Goal: Complete application form

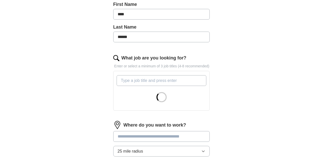
scroll to position [140, 0]
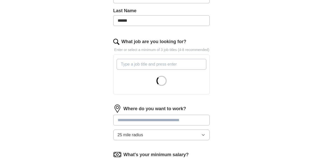
click at [140, 59] on input "What job are you looking for?" at bounding box center [162, 64] width 90 height 11
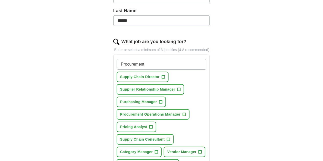
type input "Procurement"
click at [178, 88] on span "+" at bounding box center [179, 90] width 3 height 4
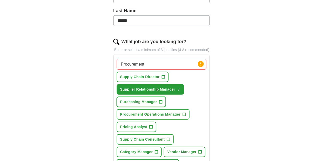
click at [159, 100] on span "+" at bounding box center [160, 102] width 3 height 4
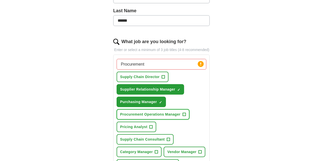
click at [172, 111] on button "Procurement Operations Manager +" at bounding box center [153, 115] width 73 height 10
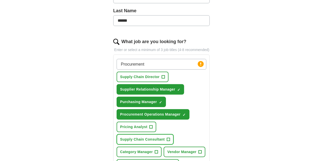
click at [174, 135] on button "Supply Chain Consultant +" at bounding box center [145, 140] width 57 height 10
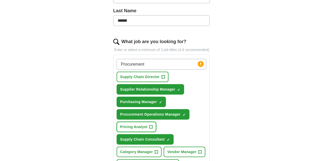
click at [150, 125] on span "+" at bounding box center [151, 127] width 3 height 4
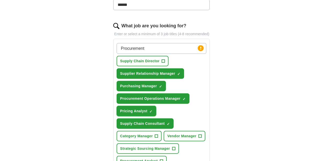
scroll to position [156, 0]
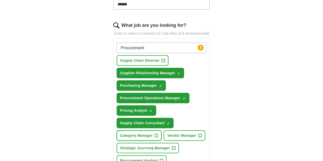
click at [139, 133] on span "Category Manager" at bounding box center [136, 135] width 33 height 5
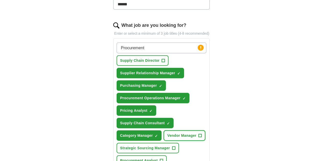
click at [173, 133] on span "Vendor Manager" at bounding box center [181, 135] width 29 height 5
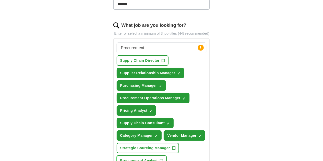
click at [167, 156] on button "Procurement Analyst +" at bounding box center [142, 161] width 50 height 10
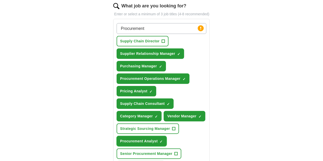
scroll to position [176, 0]
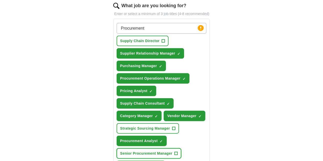
click at [150, 151] on span "Senior Procurement Manager" at bounding box center [146, 153] width 52 height 5
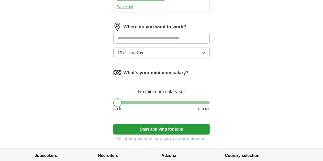
scroll to position [347, 0]
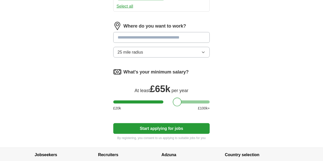
drag, startPoint x: 108, startPoint y: 70, endPoint x: 167, endPoint y: 68, distance: 59.7
click at [173, 98] on div at bounding box center [177, 102] width 9 height 9
drag, startPoint x: 168, startPoint y: 69, endPoint x: 154, endPoint y: 70, distance: 13.8
click at [160, 98] on div at bounding box center [164, 102] width 9 height 9
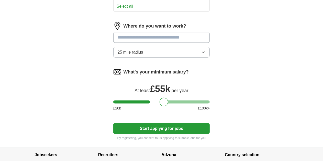
click at [178, 124] on button "Start applying for jobs" at bounding box center [161, 129] width 97 height 11
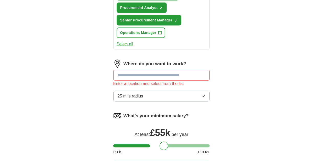
scroll to position [294, 0]
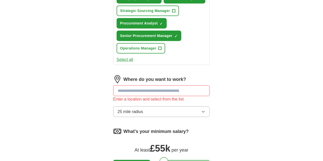
click at [139, 86] on input at bounding box center [161, 91] width 97 height 11
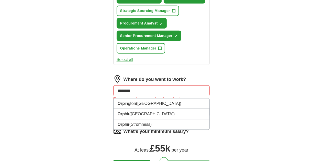
type input "*********"
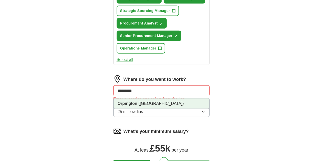
click at [138, 102] on span "([GEOGRAPHIC_DATA])" at bounding box center [160, 104] width 45 height 4
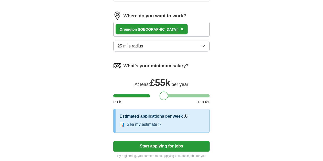
scroll to position [358, 0]
click at [159, 141] on button "Start applying for jobs" at bounding box center [161, 146] width 97 height 11
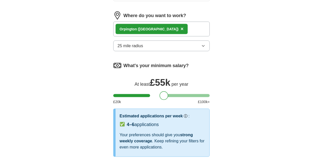
select select "**"
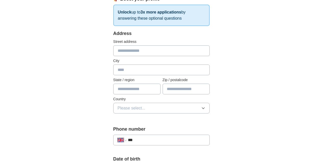
scroll to position [92, 0]
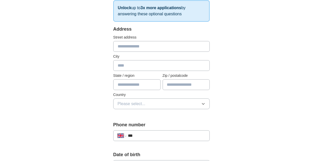
click at [131, 44] on input "text" at bounding box center [161, 46] width 97 height 11
type input "**********"
type input "*********"
type input "****"
type input "******"
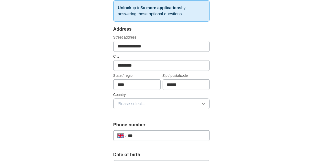
type input "**********"
click at [155, 105] on button "Please select..." at bounding box center [161, 104] width 97 height 11
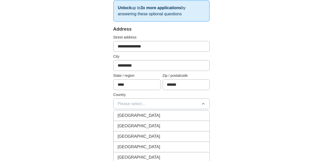
click at [143, 114] on div "[GEOGRAPHIC_DATA]" at bounding box center [162, 116] width 88 height 6
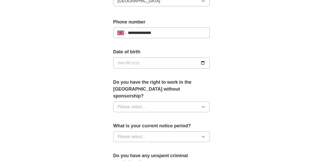
scroll to position [195, 0]
click at [210, 60] on input "date" at bounding box center [161, 62] width 97 height 11
click at [113, 60] on input "date" at bounding box center [161, 62] width 97 height 11
type input "**********"
click at [165, 102] on button "Please select..." at bounding box center [161, 107] width 97 height 11
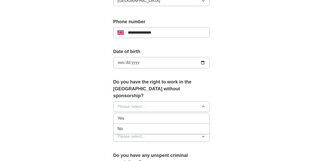
click at [146, 116] on div "Yes" at bounding box center [162, 119] width 88 height 6
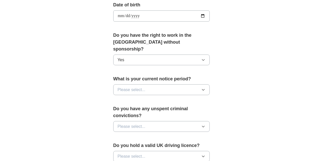
click at [144, 85] on button "Please select..." at bounding box center [161, 90] width 97 height 11
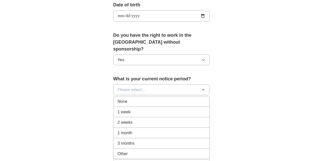
click at [127, 109] on div "1 week" at bounding box center [162, 112] width 88 height 6
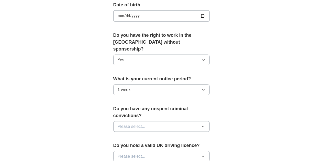
scroll to position [273, 0]
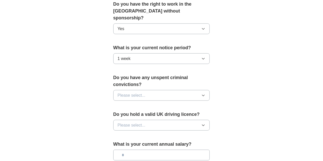
click at [140, 90] on button "Please select..." at bounding box center [161, 95] width 97 height 11
click at [128, 115] on div "No" at bounding box center [162, 118] width 88 height 6
click at [135, 120] on button "Please select..." at bounding box center [161, 125] width 97 height 11
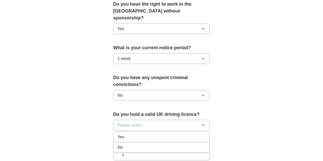
click at [124, 134] on div "Yes" at bounding box center [162, 137] width 88 height 6
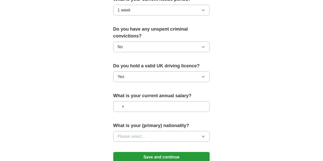
scroll to position [322, 0]
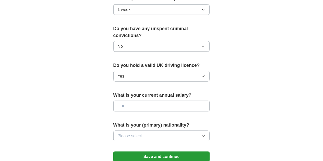
click at [128, 101] on input "text" at bounding box center [161, 106] width 97 height 11
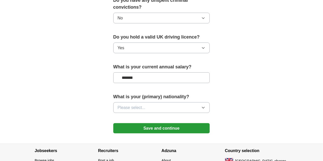
scroll to position [351, 0]
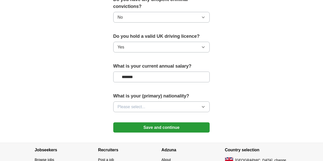
type input "*******"
click at [149, 102] on button "Please select..." at bounding box center [161, 107] width 97 height 11
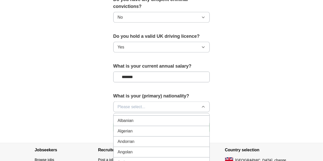
scroll to position [0, 0]
click at [127, 126] on div "British" at bounding box center [162, 129] width 88 height 6
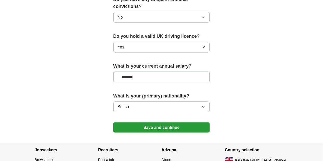
click at [193, 123] on button "Save and continue" at bounding box center [161, 128] width 97 height 10
